Goal: Transaction & Acquisition: Purchase product/service

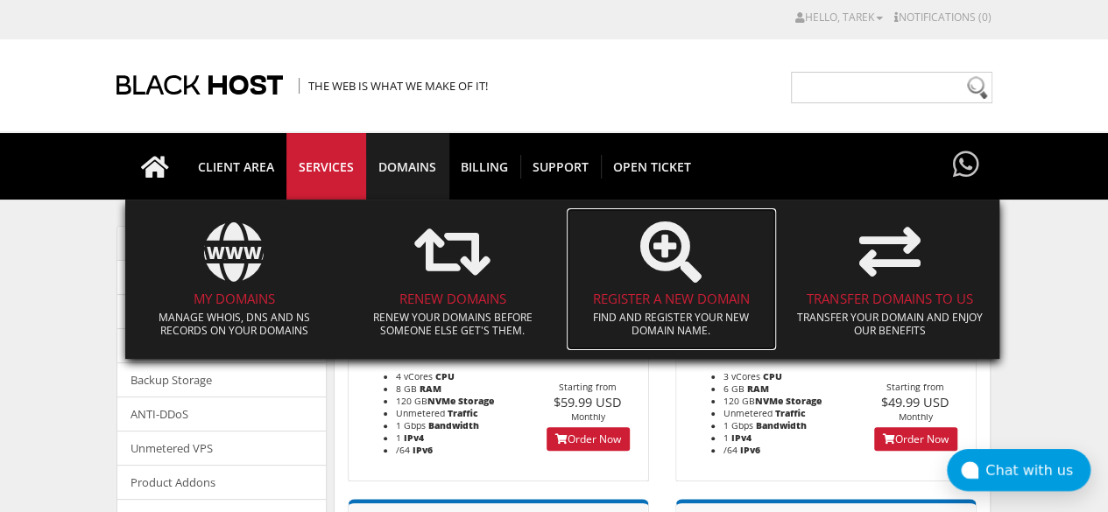
click at [639, 306] on h4 "Register a New Domain" at bounding box center [671, 299] width 193 height 15
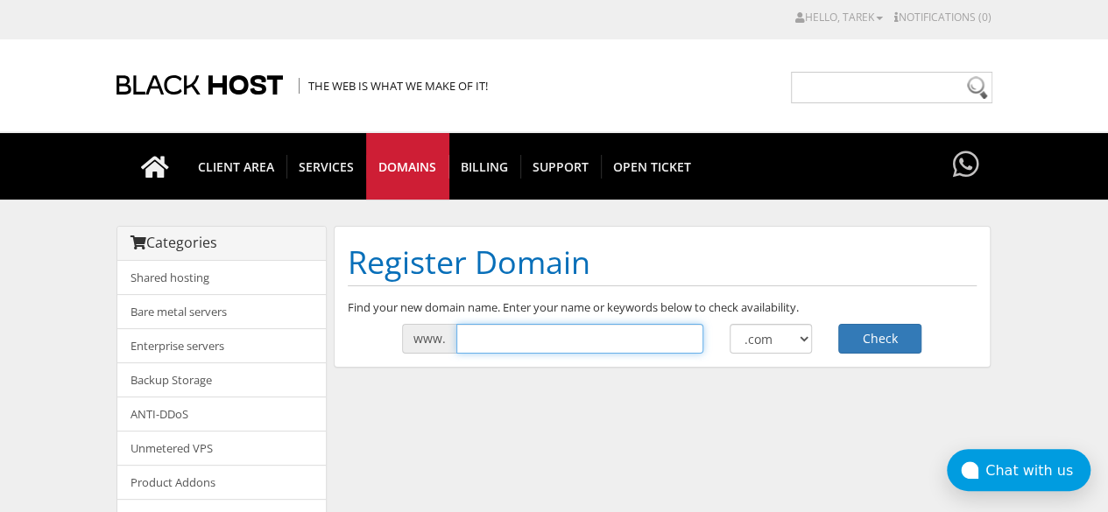
click at [581, 342] on input "text" at bounding box center [579, 339] width 247 height 30
type input "l"
type input "d"
type input "calito"
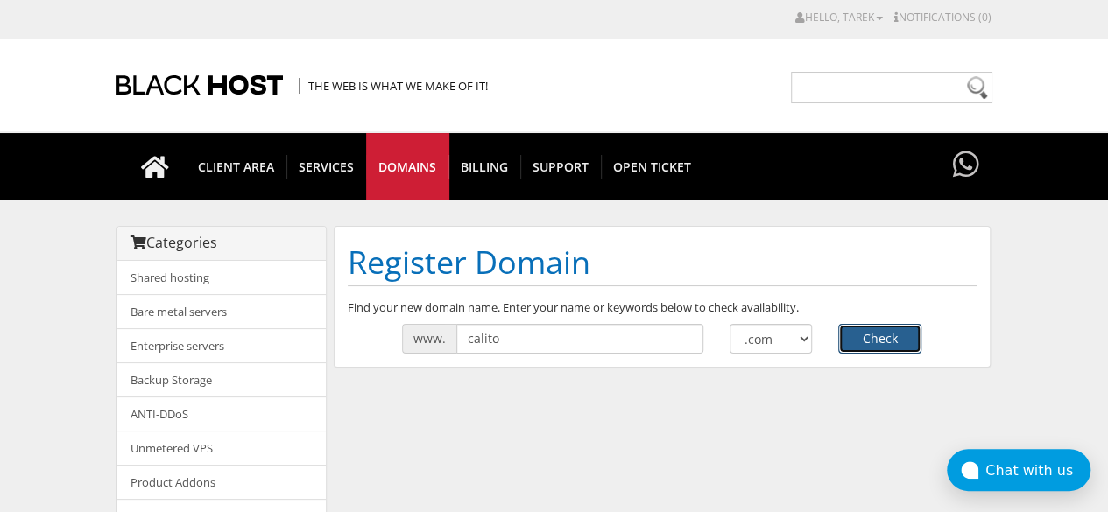
click at [855, 340] on button "Check" at bounding box center [879, 339] width 83 height 30
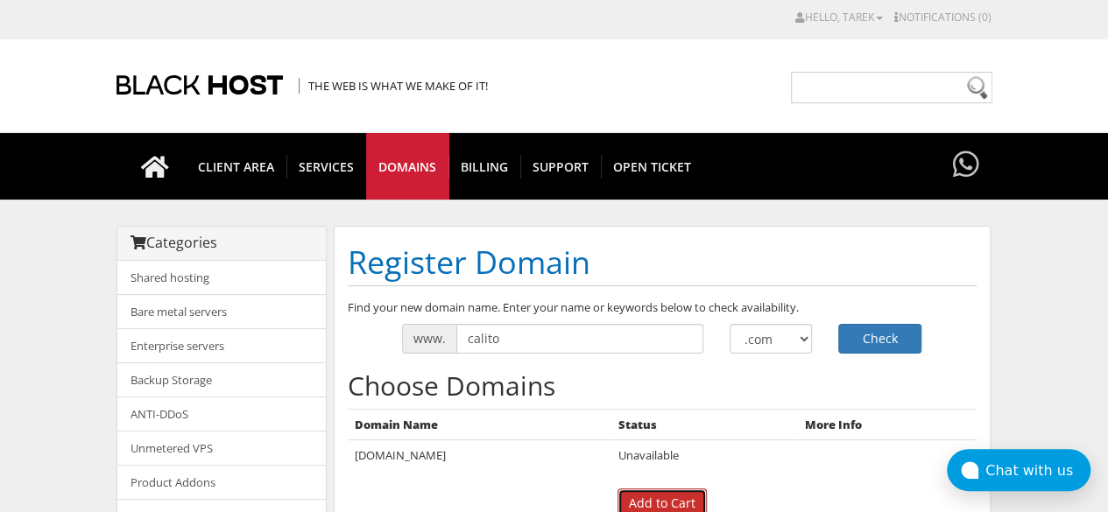
click at [667, 505] on input "Add to Cart" at bounding box center [661, 504] width 89 height 30
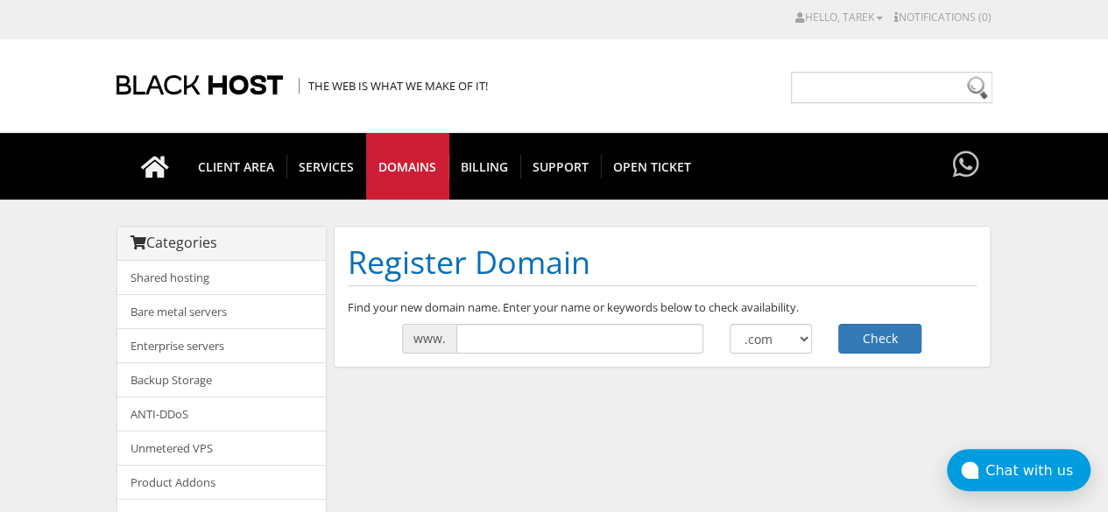
click at [536, 353] on div "Register Domain Find your new domain name. Enter your name or keywords below to…" at bounding box center [662, 297] width 657 height 142
click at [531, 326] on input "text" at bounding box center [579, 339] width 247 height 30
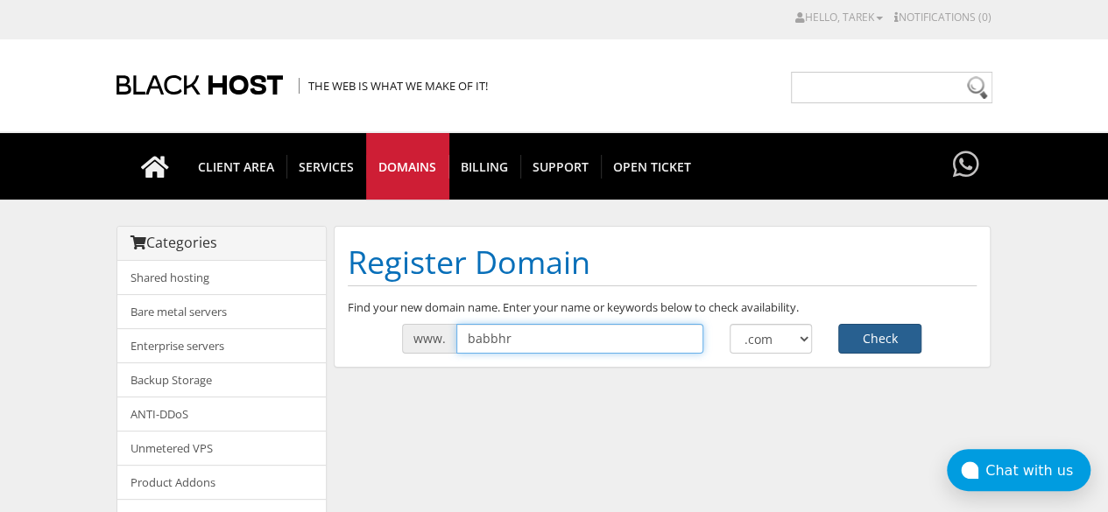
type input "babbhr"
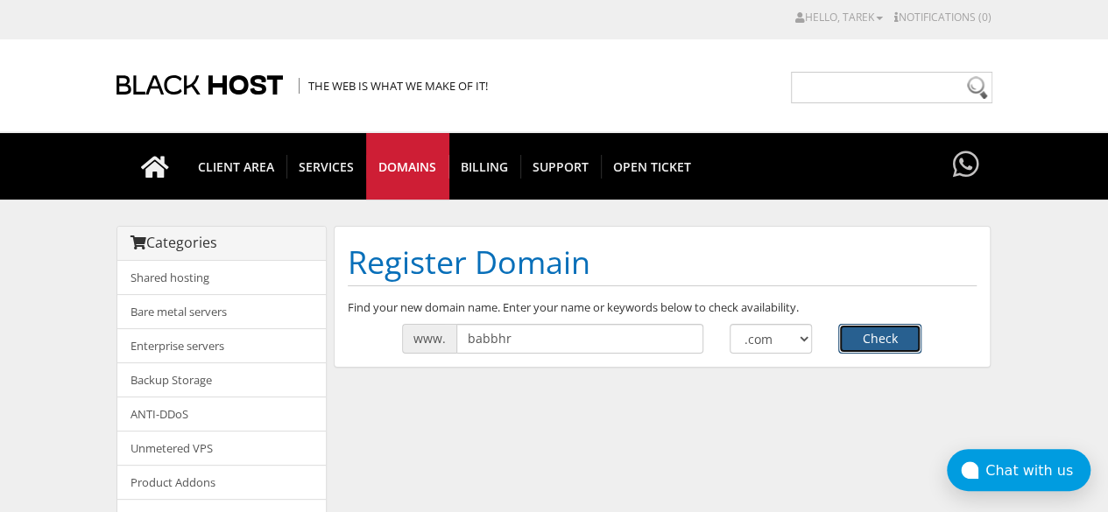
click at [860, 332] on button "Check" at bounding box center [879, 339] width 83 height 30
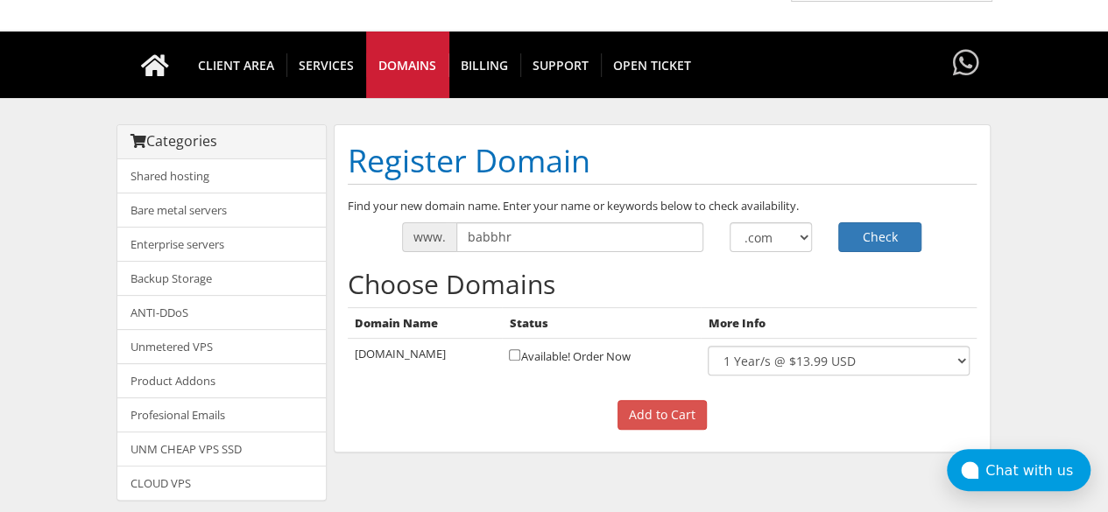
scroll to position [105, 0]
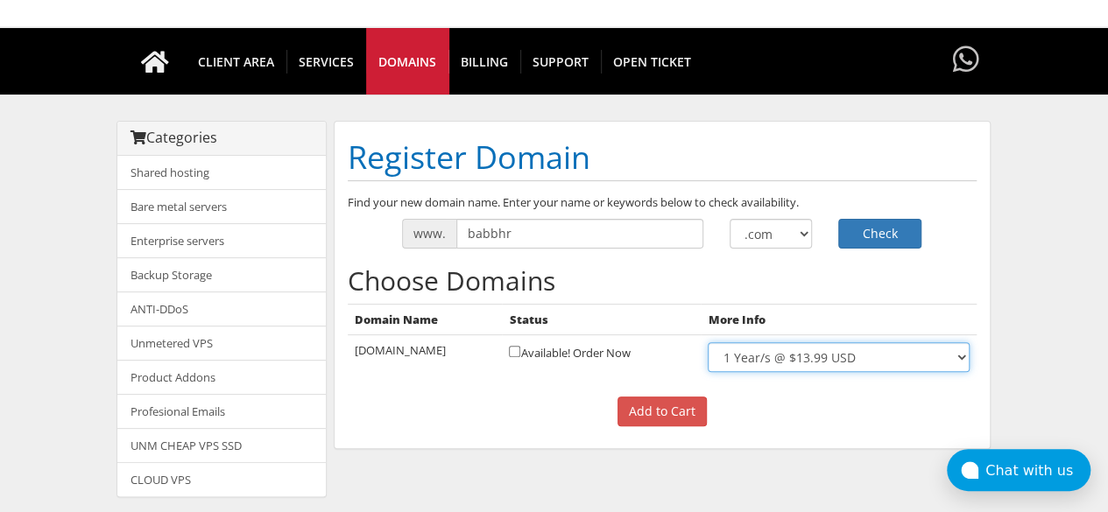
click at [939, 355] on select "1 Year/s @ $13.99 USD" at bounding box center [837, 357] width 261 height 30
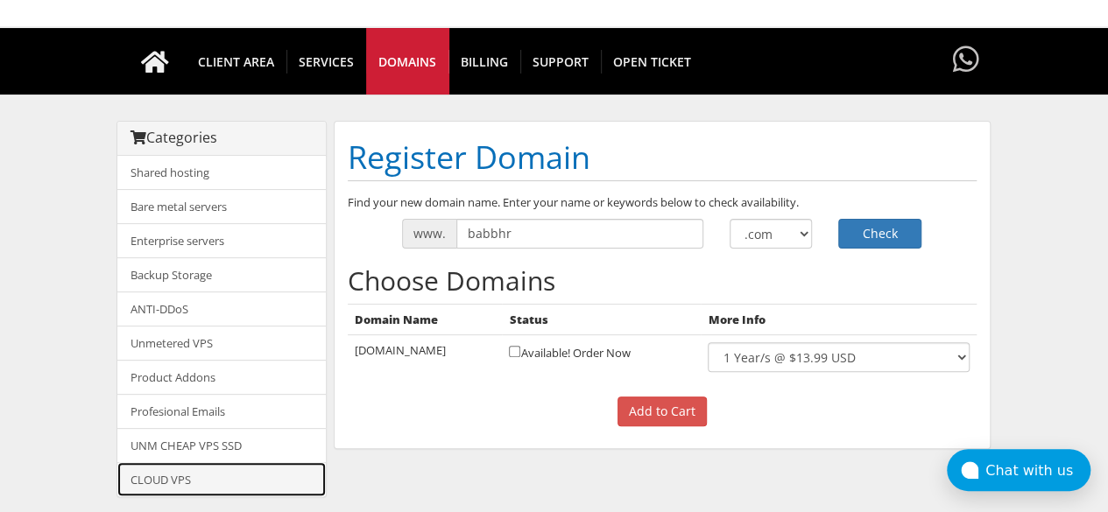
click at [168, 465] on link "CLOUD VPS" at bounding box center [221, 479] width 208 height 34
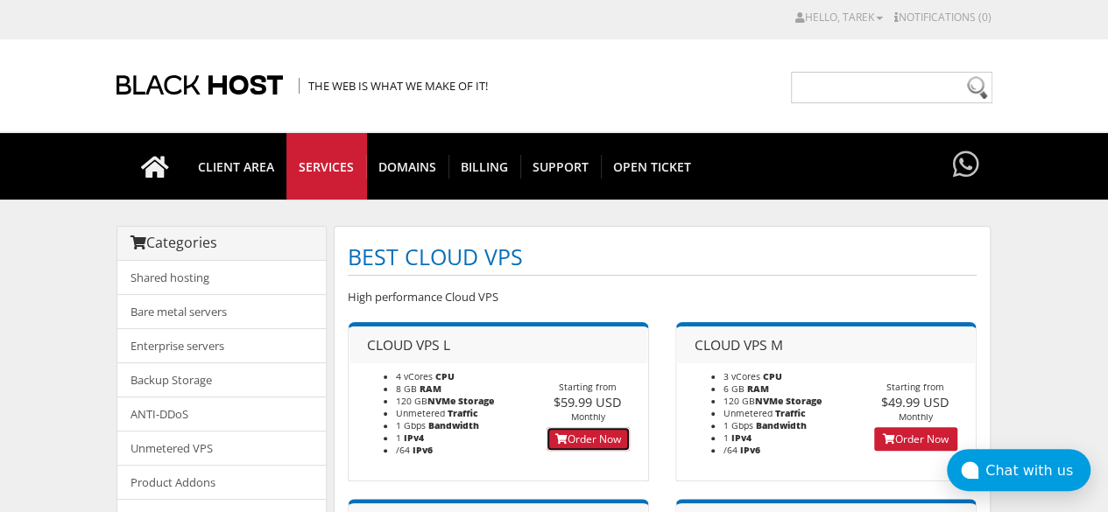
click at [610, 441] on link "Order Now" at bounding box center [587, 439] width 83 height 24
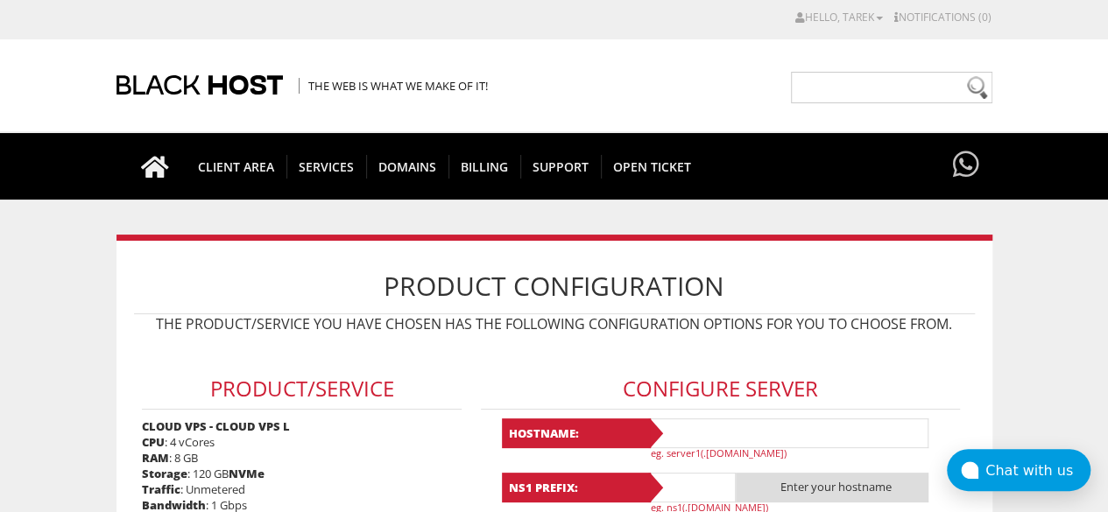
type input "tarekmeftah80@gmail.com"
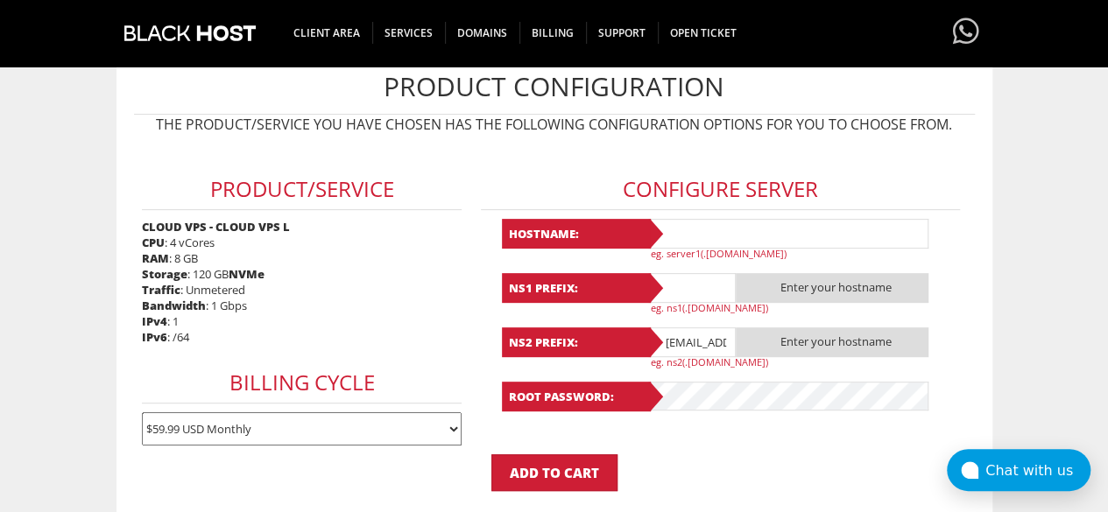
scroll to position [222, 0]
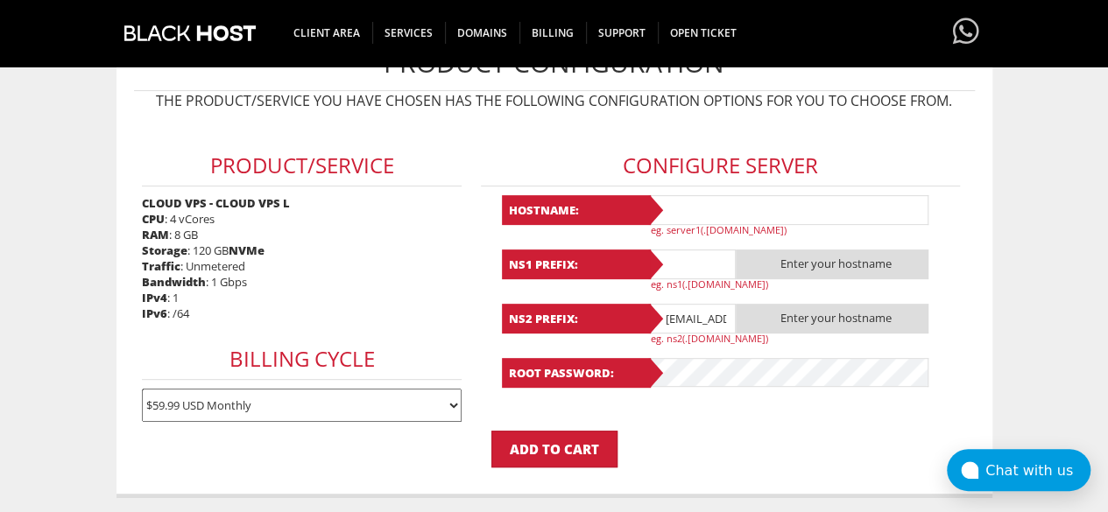
click at [448, 398] on select "$59.99 USD Monthly" at bounding box center [302, 405] width 320 height 33
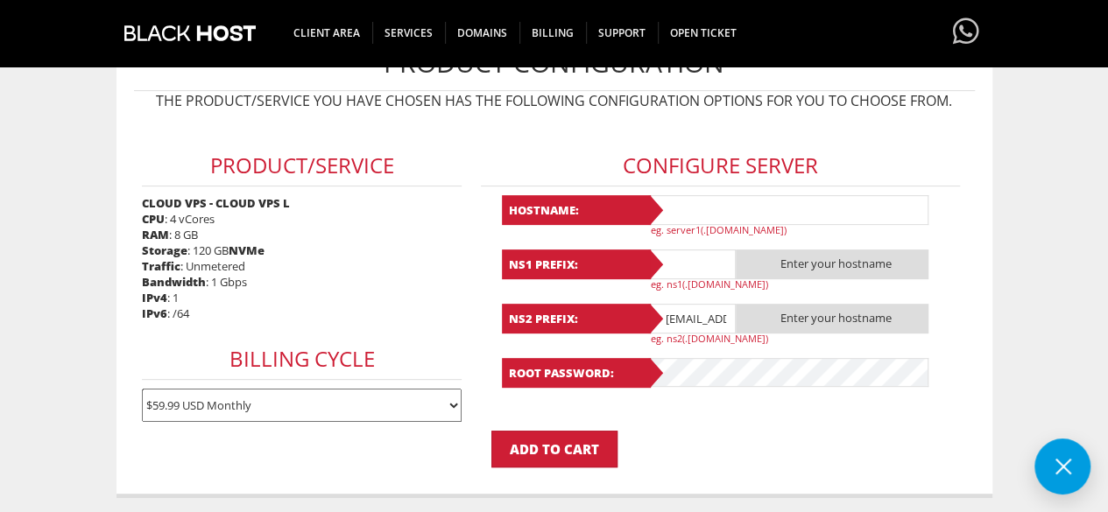
click at [421, 146] on h3 "Product/Service" at bounding box center [302, 165] width 320 height 41
